Goal: Navigation & Orientation: Find specific page/section

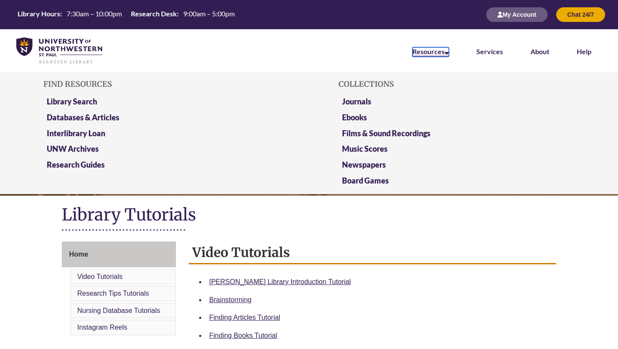
click at [440, 53] on link "Resources" at bounding box center [431, 51] width 36 height 9
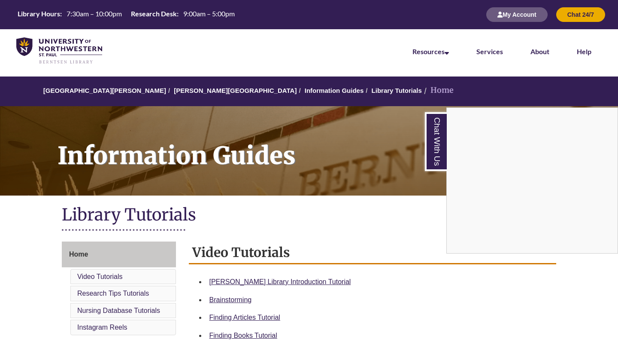
click at [398, 252] on div "Chat With Us" at bounding box center [309, 174] width 618 height 349
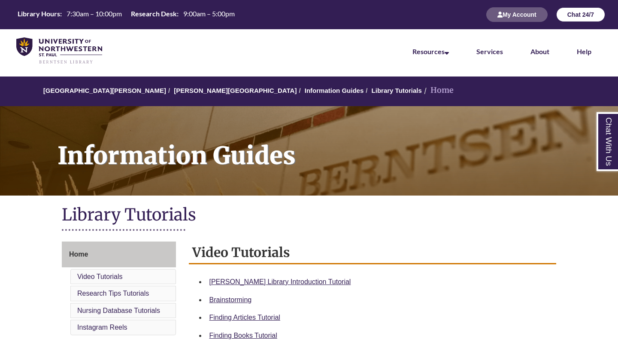
click at [564, 20] on button "Chat 24/7" at bounding box center [580, 14] width 49 height 15
click at [500, 21] on button "My Account" at bounding box center [516, 14] width 61 height 15
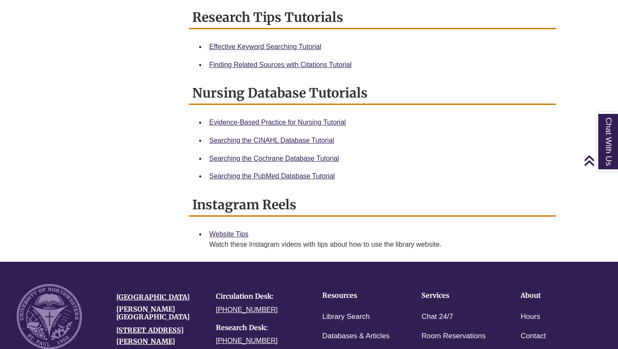
scroll to position [677, 0]
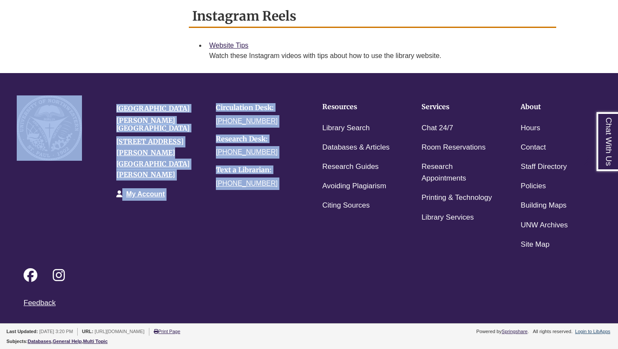
drag, startPoint x: 313, startPoint y: 84, endPoint x: 308, endPoint y: 318, distance: 234.0
click at [308, 318] on footer "Footer University of Northwestern Berntsen Library 3003 Snelling Ave N St Paul,…" at bounding box center [309, 197] width 618 height 249
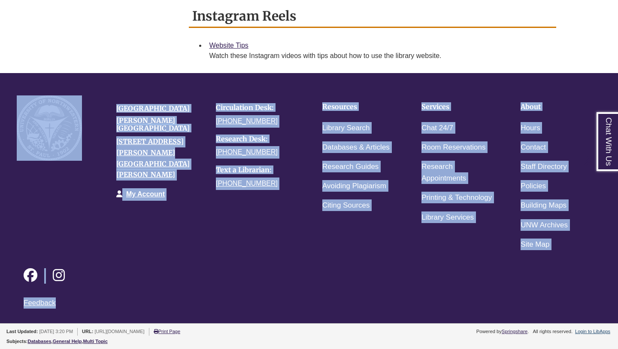
click at [315, 196] on div "Resources Library Search Databases & Articles Research Guides Avoiding Plagiari…" at bounding box center [358, 155] width 99 height 120
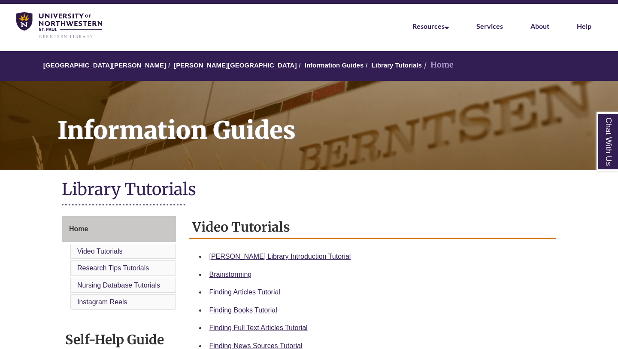
scroll to position [0, 0]
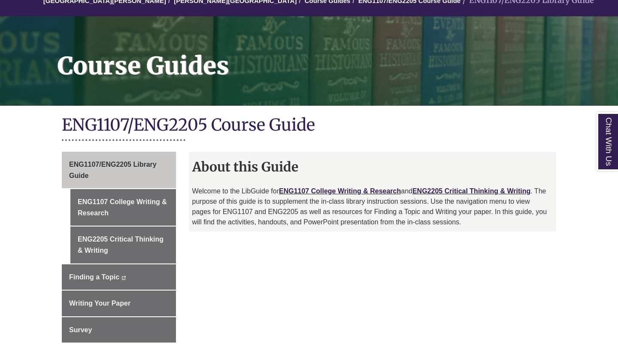
scroll to position [91, 0]
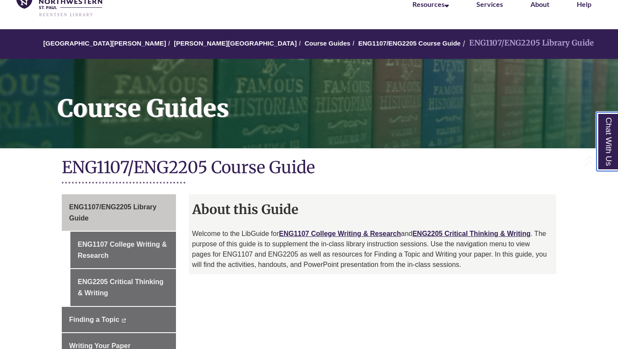
scroll to position [48, 0]
